Goal: Task Accomplishment & Management: Use online tool/utility

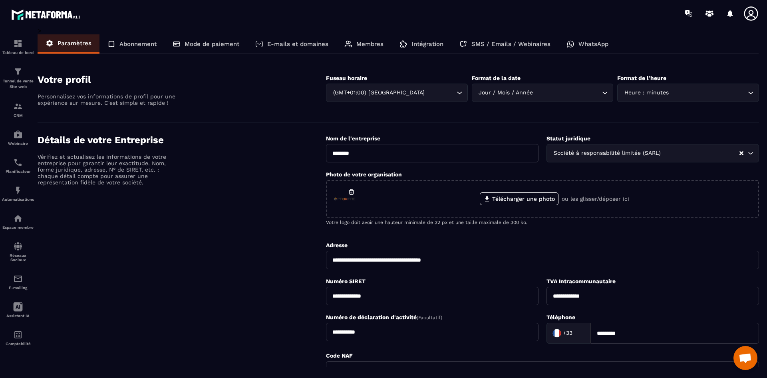
scroll to position [497, 0]
click at [21, 68] on img at bounding box center [18, 72] width 10 height 10
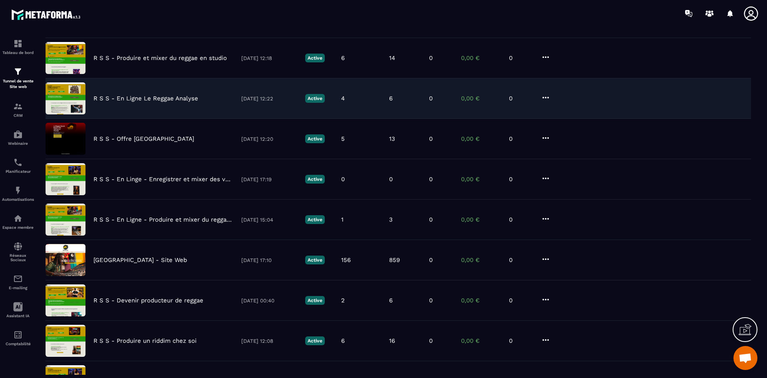
scroll to position [120, 0]
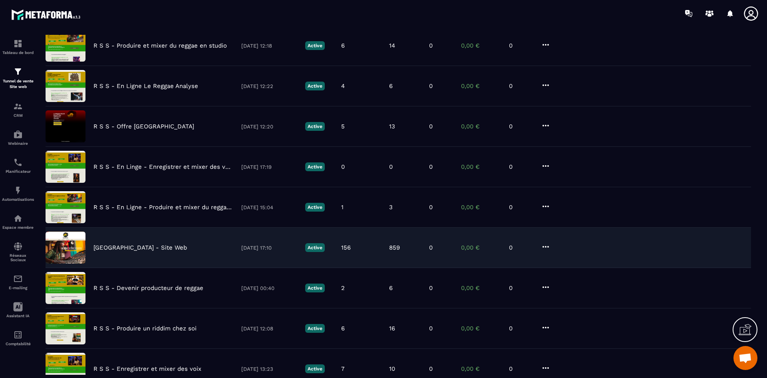
click at [175, 246] on p "[GEOGRAPHIC_DATA] - Site Web" at bounding box center [139, 247] width 93 height 7
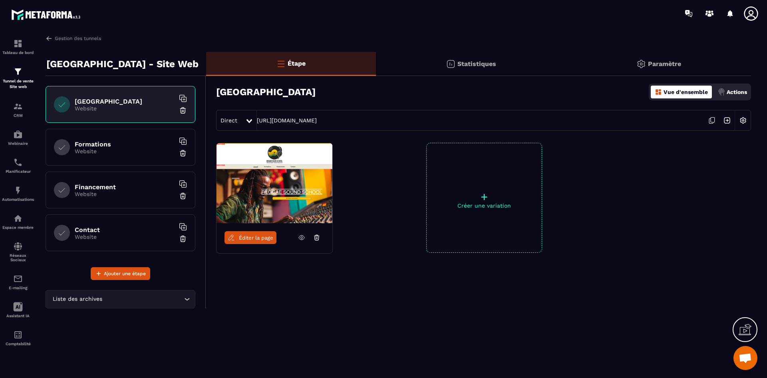
click at [259, 237] on span "Éditer la page" at bounding box center [256, 238] width 34 height 6
